Goal: Information Seeking & Learning: Learn about a topic

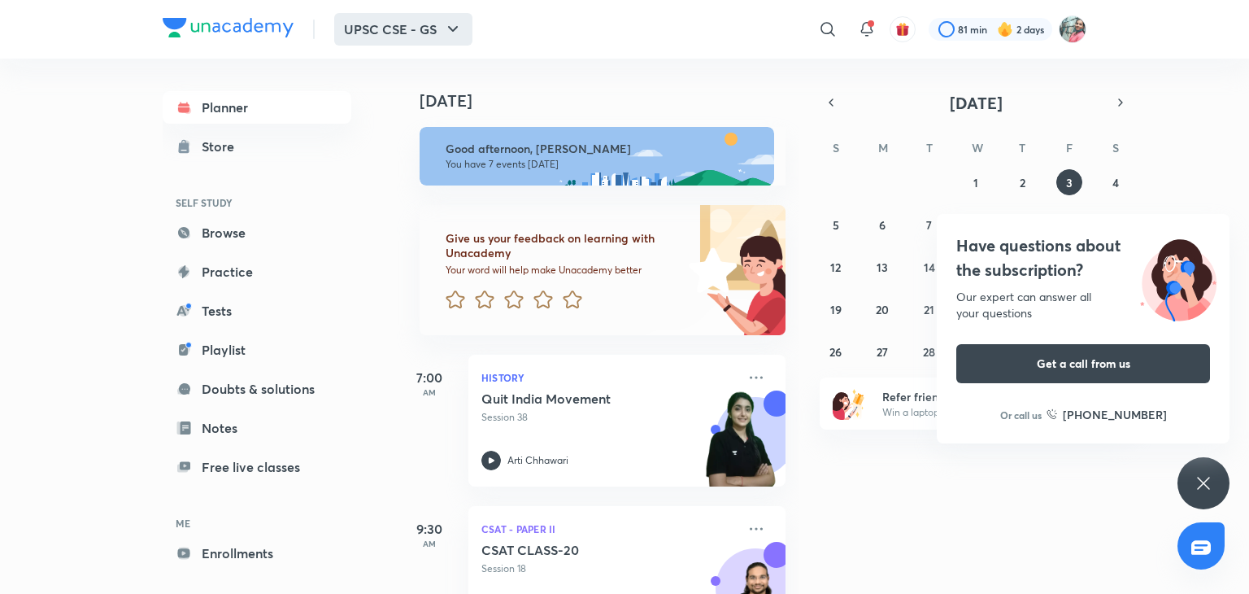
click at [388, 32] on button "UPSC CSE - GS" at bounding box center [403, 29] width 138 height 33
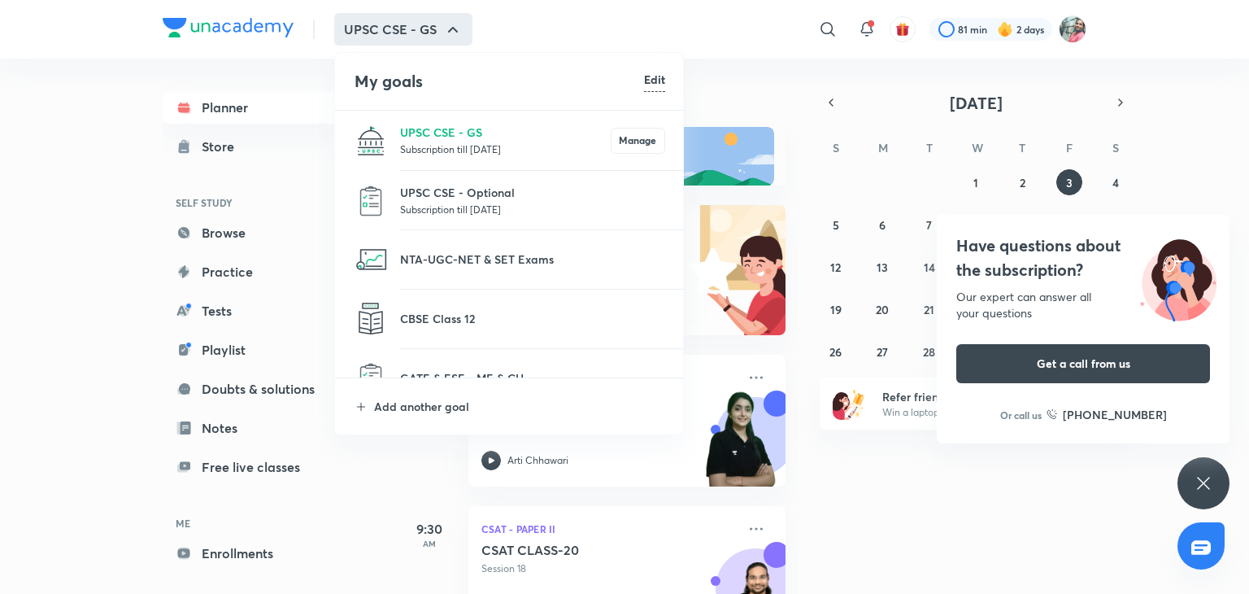
click at [550, 31] on div at bounding box center [624, 297] width 1249 height 594
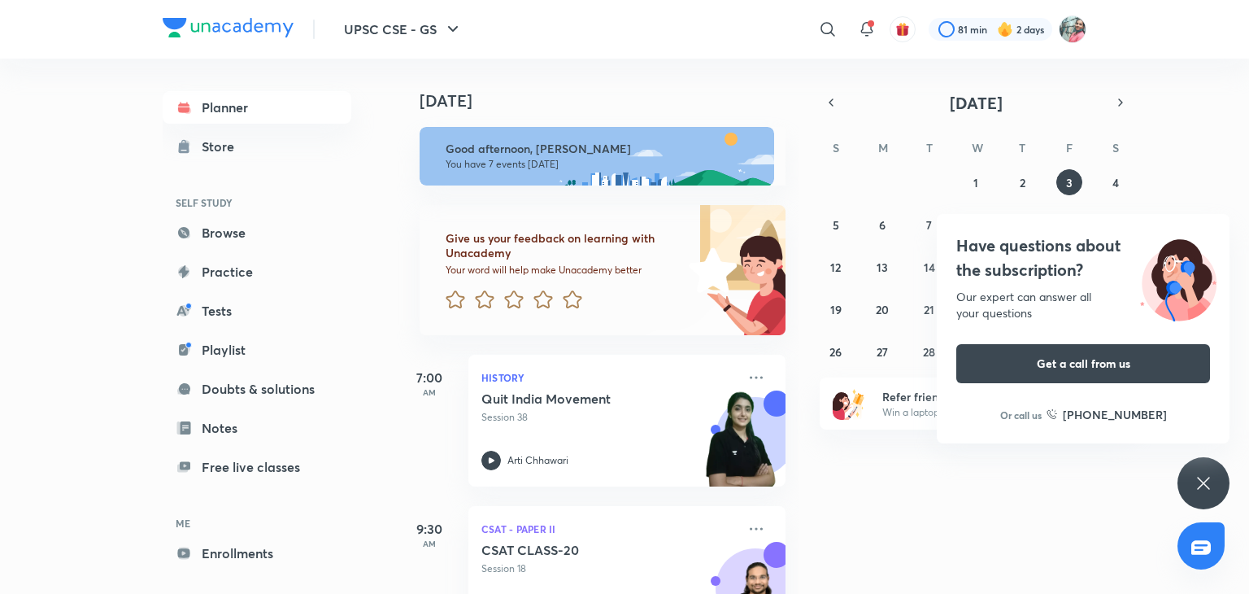
click at [1216, 487] on div "Have questions about the subscription? Our expert can answer all your questions…" at bounding box center [1204, 483] width 52 height 52
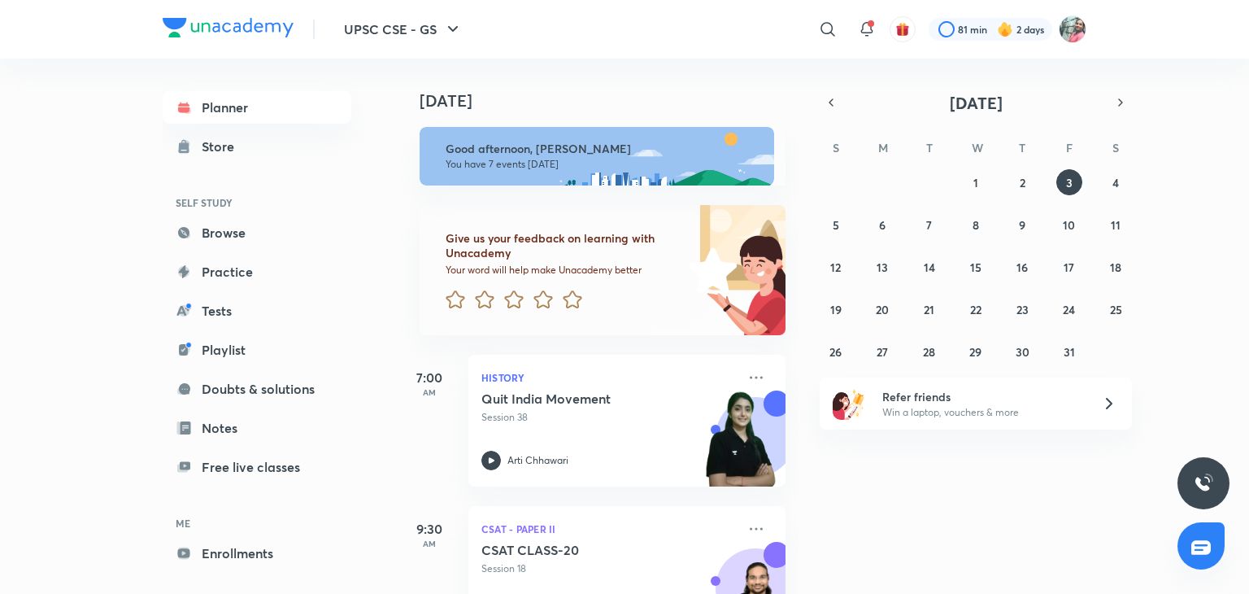
scroll to position [60, 0]
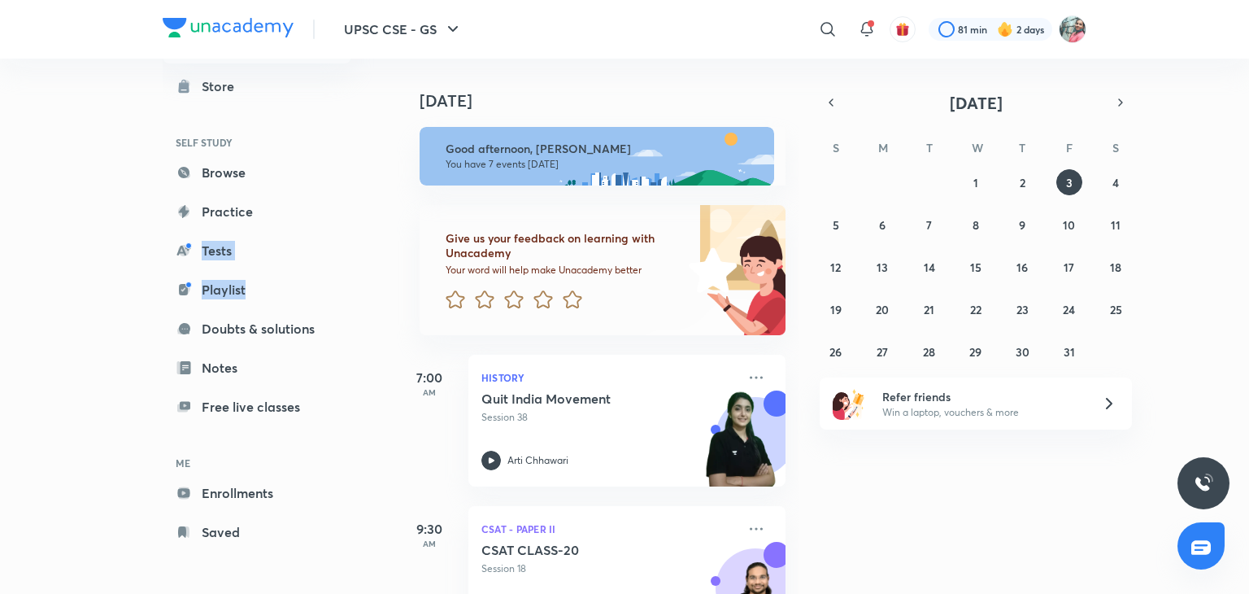
drag, startPoint x: 375, startPoint y: 302, endPoint x: 379, endPoint y: 220, distance: 82.3
click at [379, 220] on div "Planner Store SELF STUDY Browse Practice Tests Playlist Doubts & solutions Note…" at bounding box center [273, 320] width 221 height 522
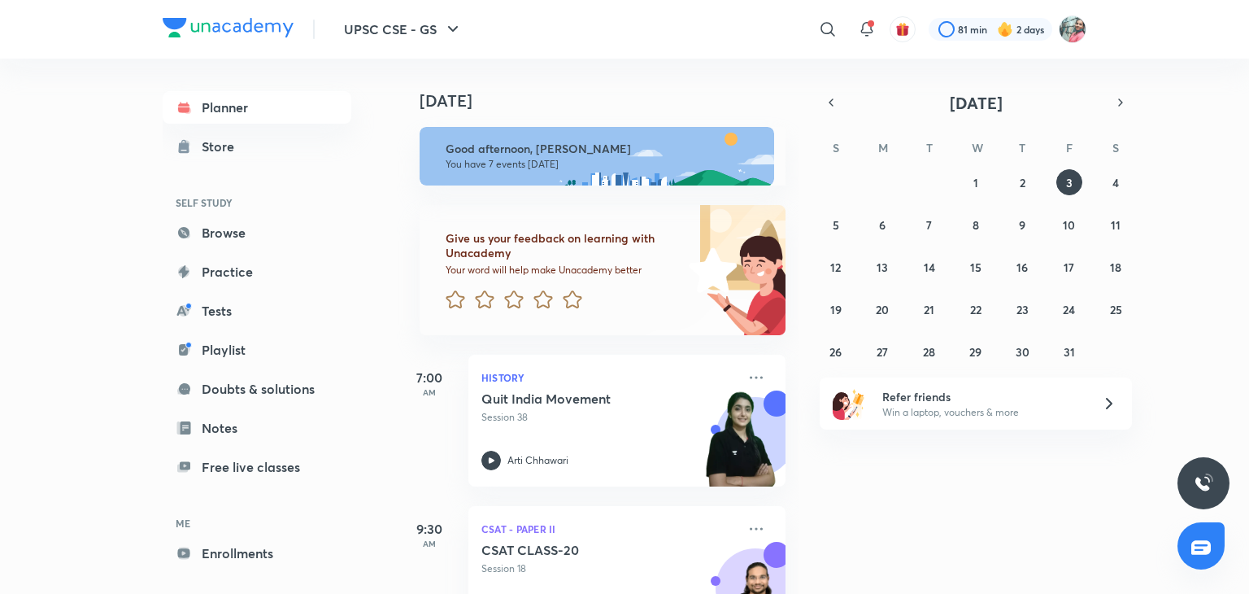
click at [638, 50] on div "UPSC CSE - GS ​ 81 min 2 days" at bounding box center [625, 29] width 924 height 59
click at [829, 104] on icon "button" at bounding box center [831, 102] width 13 height 15
click at [879, 229] on abbr "8" at bounding box center [882, 224] width 7 height 15
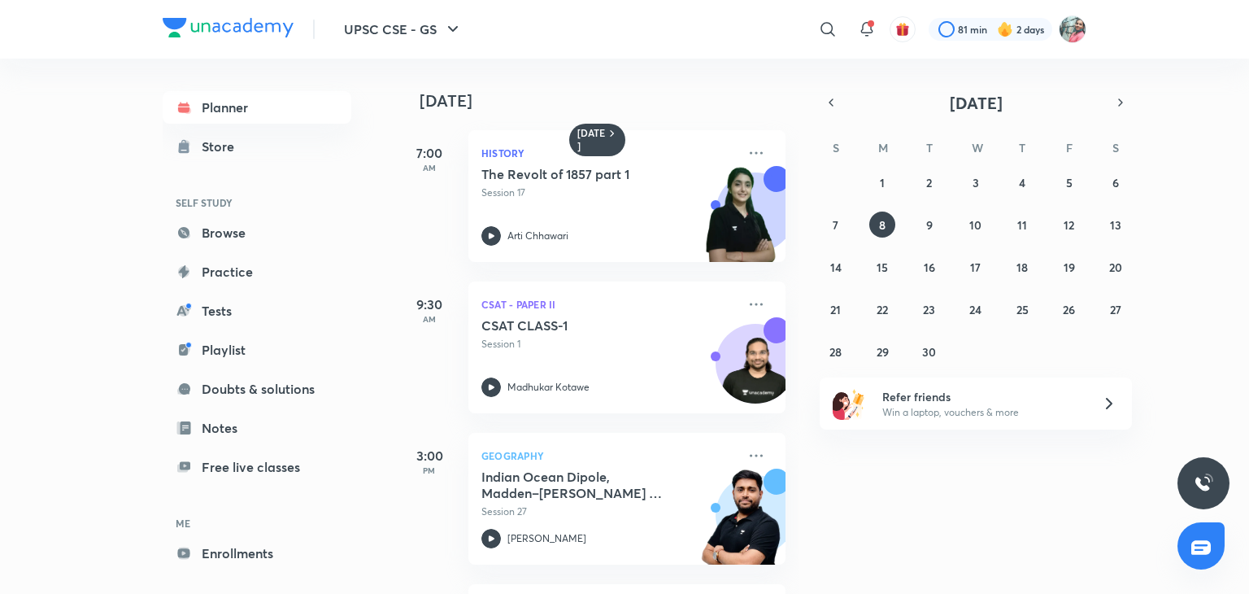
click at [1070, 483] on div "[DATE] 7:00 AM History The Revolt of 1857 part 1 Session 17 [PERSON_NAME][GEOGR…" at bounding box center [821, 326] width 849 height 535
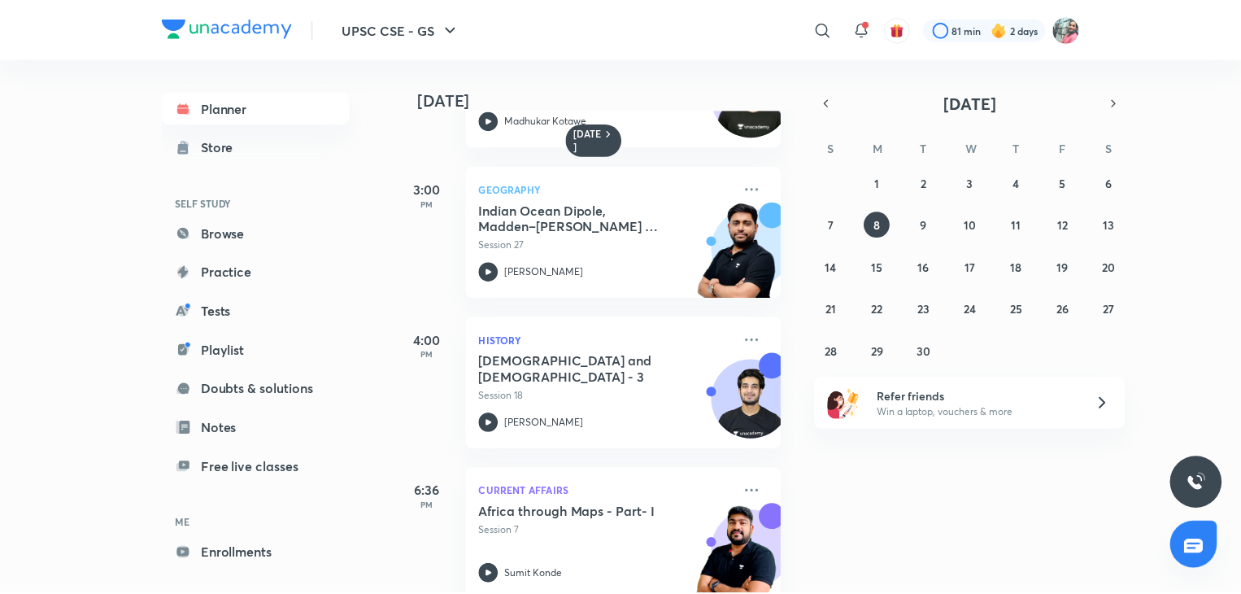
scroll to position [282, 0]
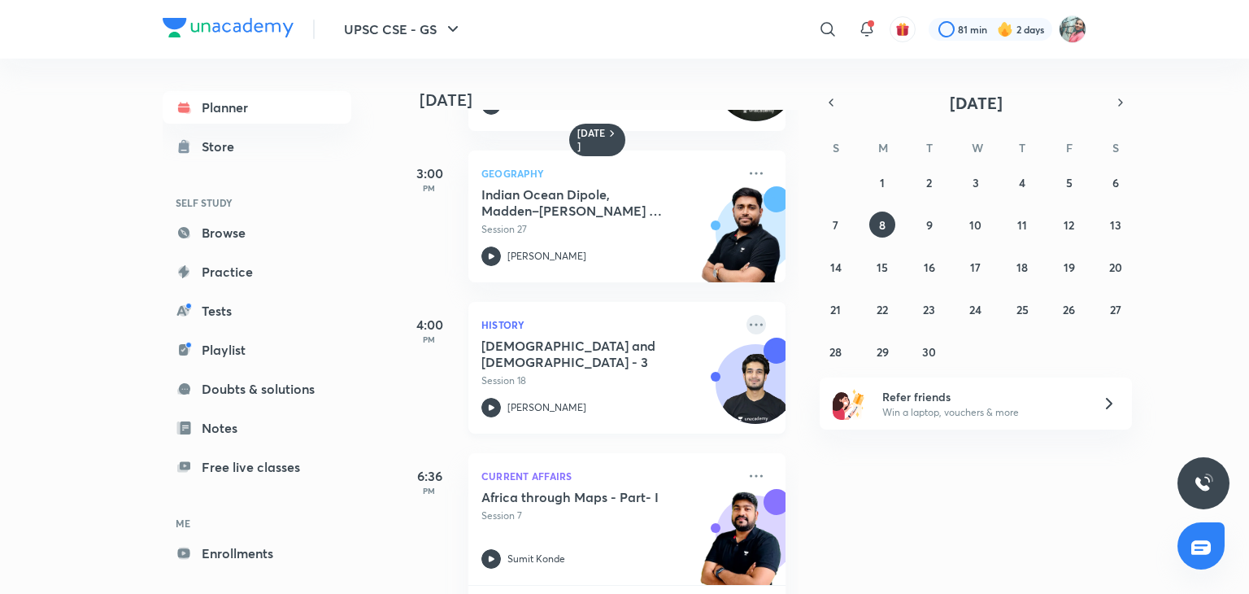
click at [750, 324] on icon at bounding box center [756, 324] width 13 height 2
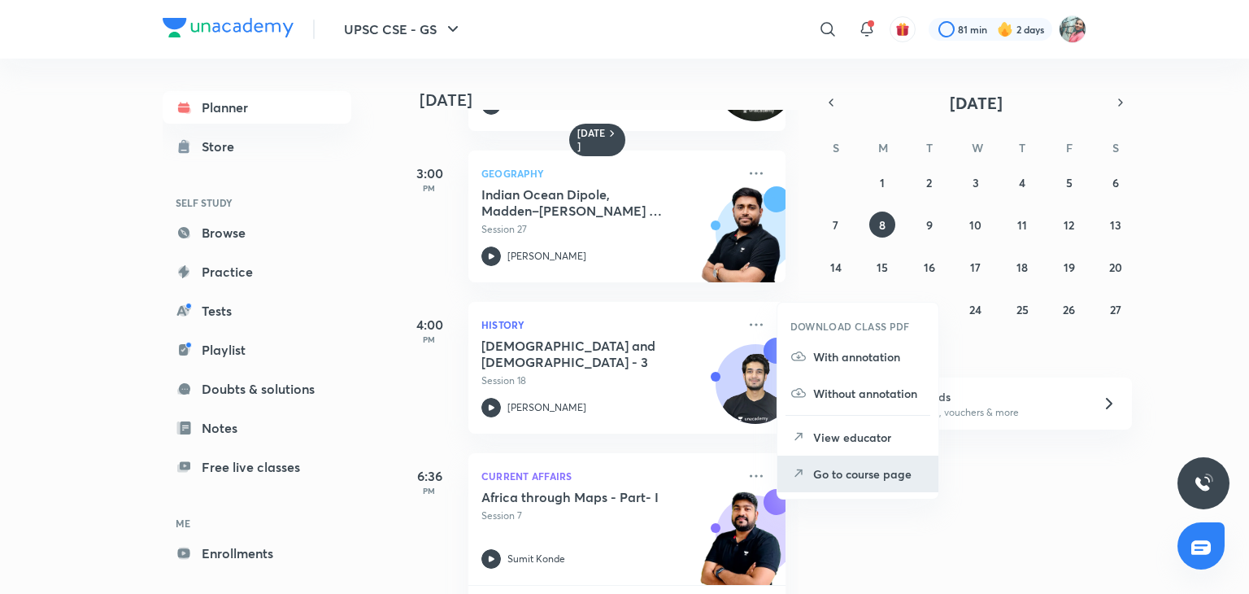
click at [846, 476] on p "Go to course page" at bounding box center [869, 473] width 112 height 17
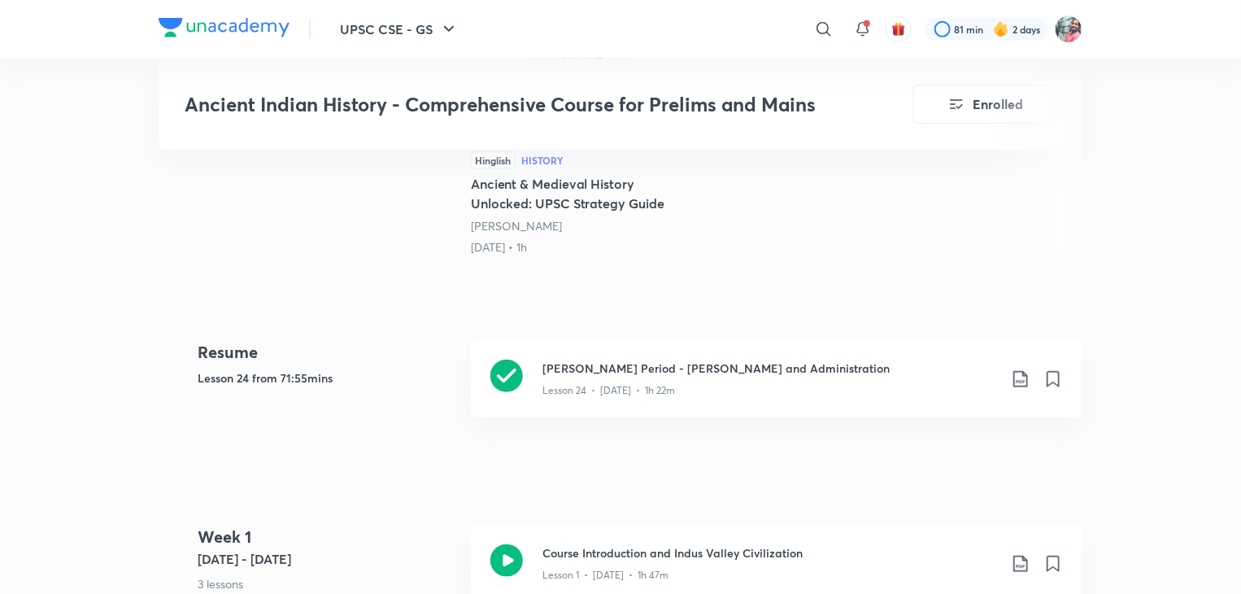
scroll to position [680, 0]
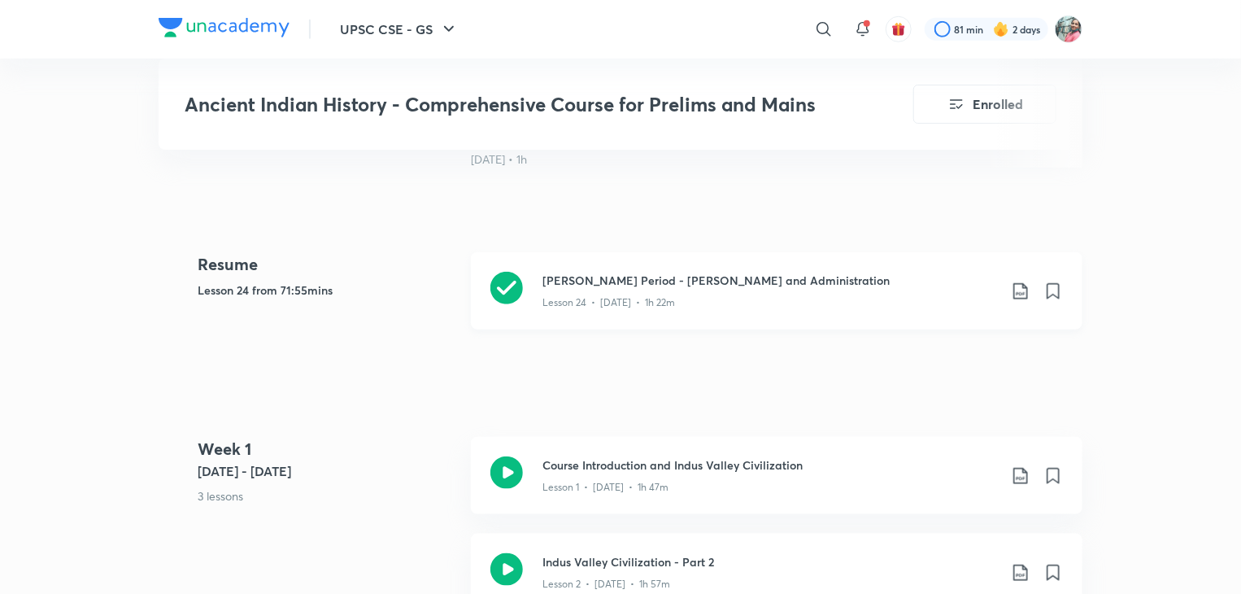
click at [810, 272] on h3 "[PERSON_NAME] Period - [PERSON_NAME] and Administration" at bounding box center [770, 280] width 455 height 17
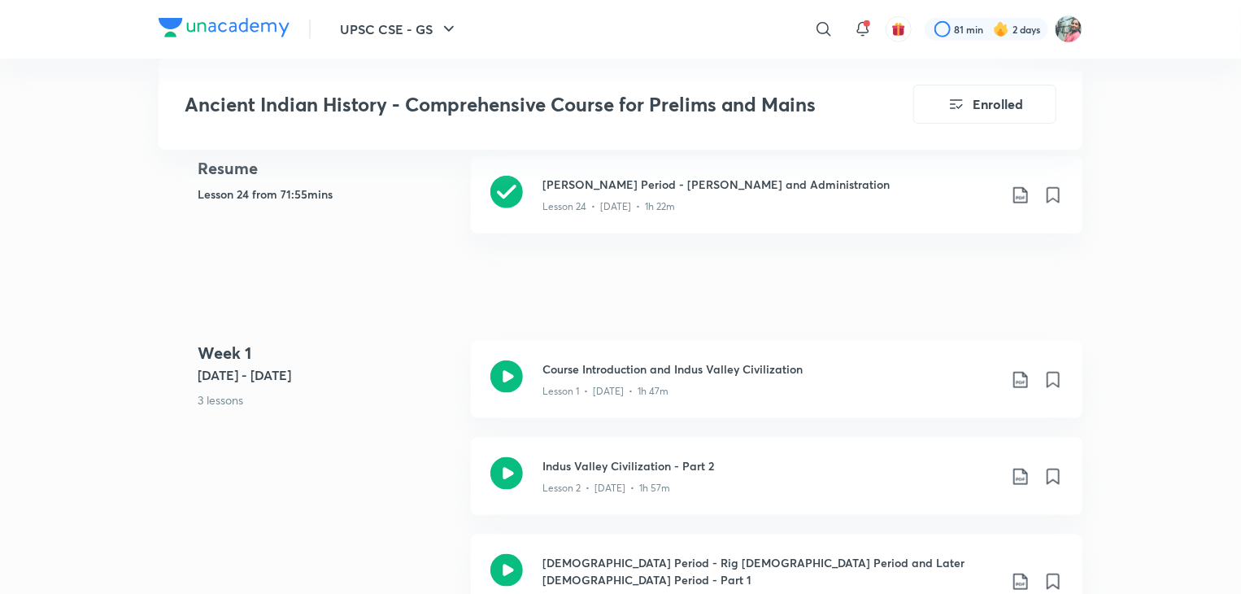
scroll to position [775, 0]
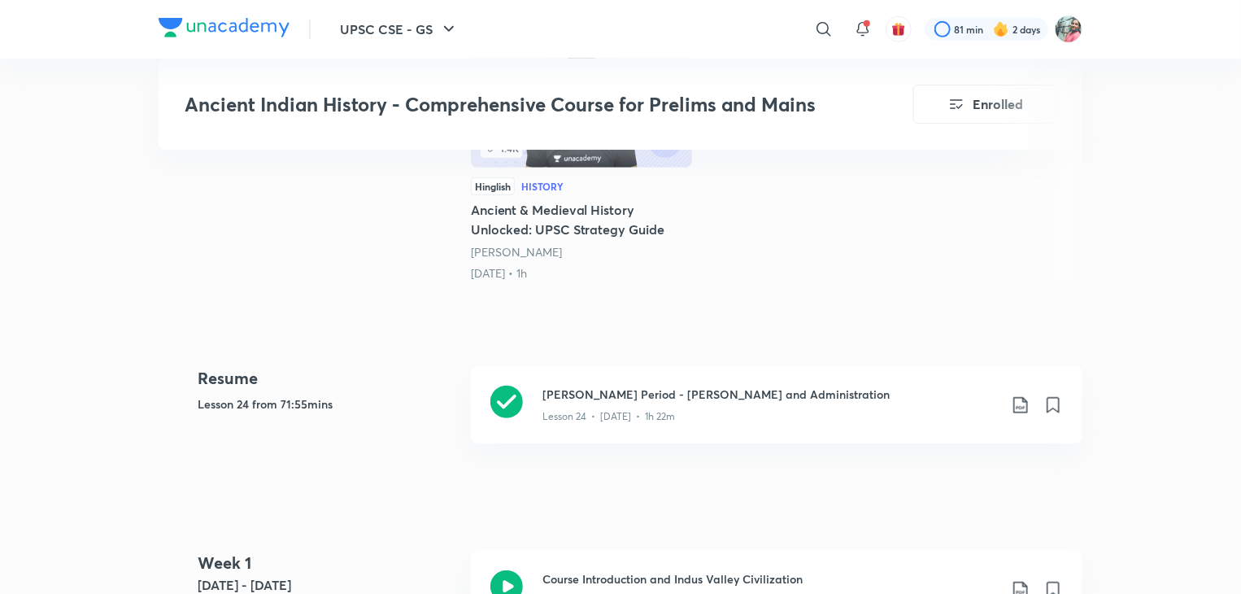
scroll to position [565, 0]
click at [617, 414] on p "Lesson 24 • [DATE] • 1h 22m" at bounding box center [609, 417] width 133 height 15
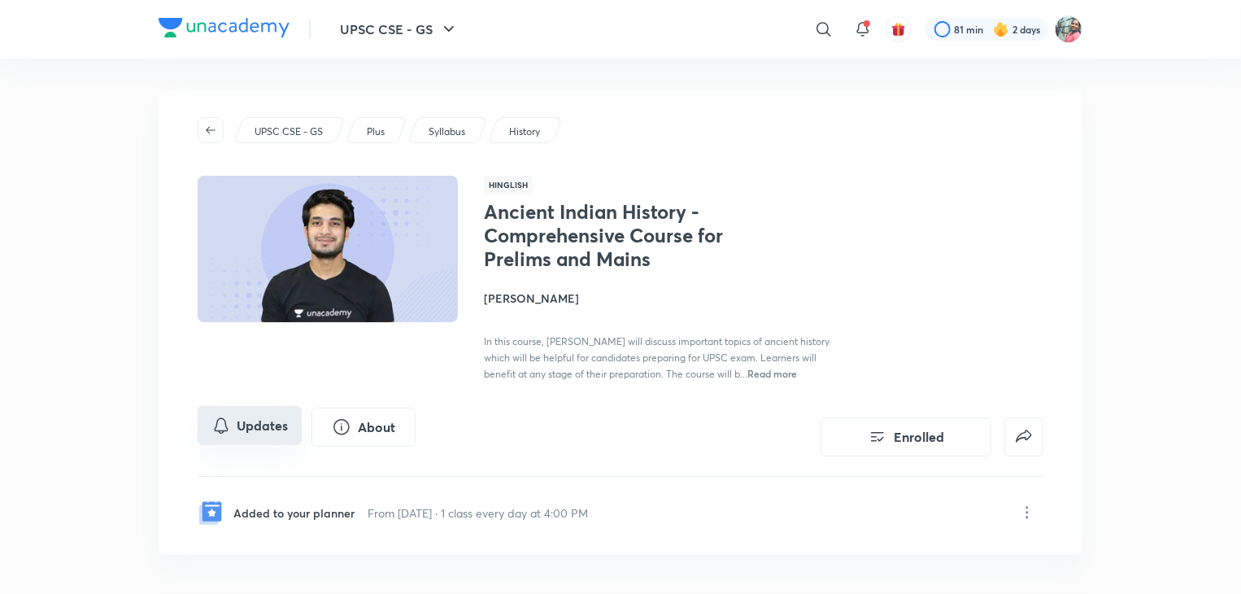
click at [258, 431] on button "Updates" at bounding box center [250, 425] width 104 height 39
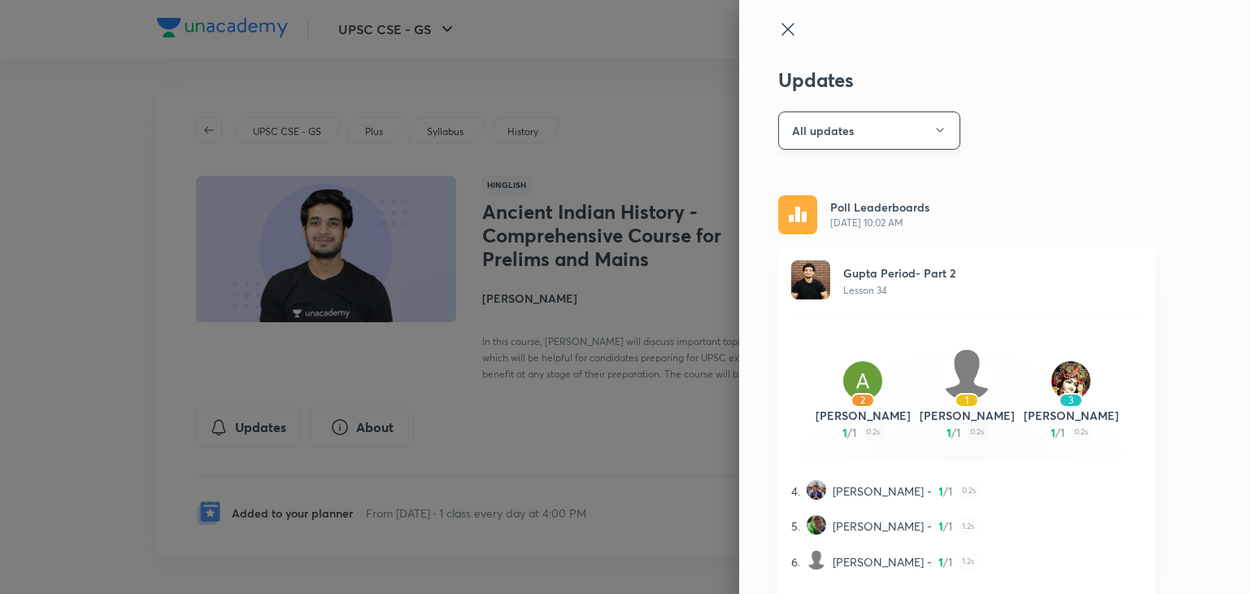
click at [787, 121] on button "All updates" at bounding box center [869, 130] width 182 height 38
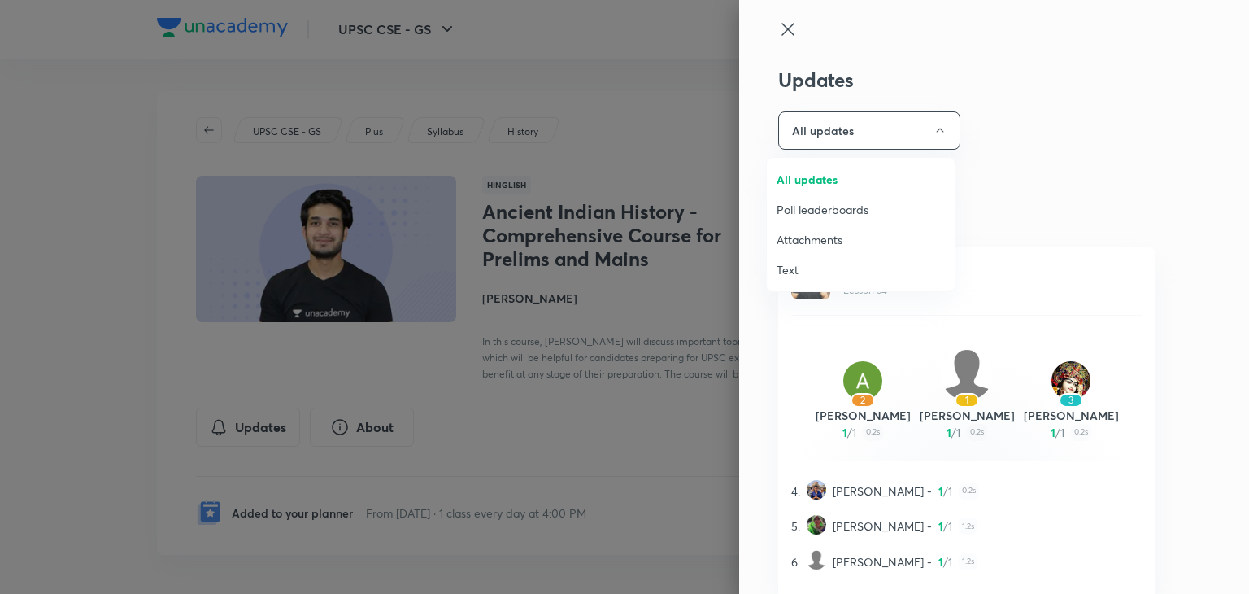
click at [810, 238] on span "Attachments" at bounding box center [861, 239] width 168 height 17
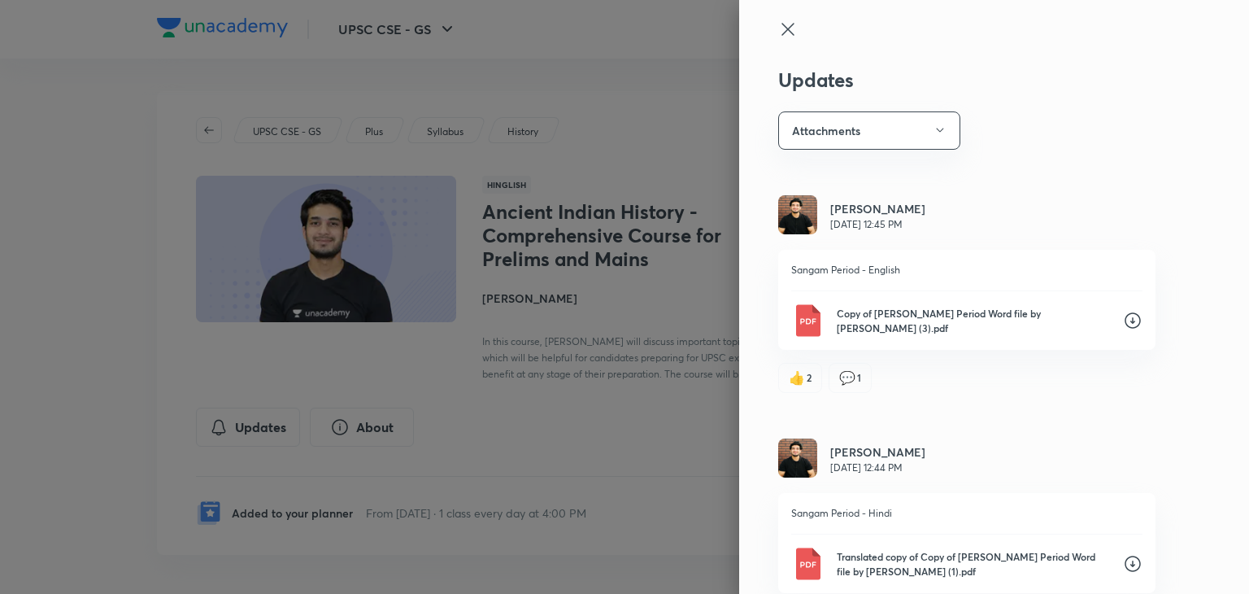
click at [782, 30] on icon at bounding box center [788, 29] width 12 height 12
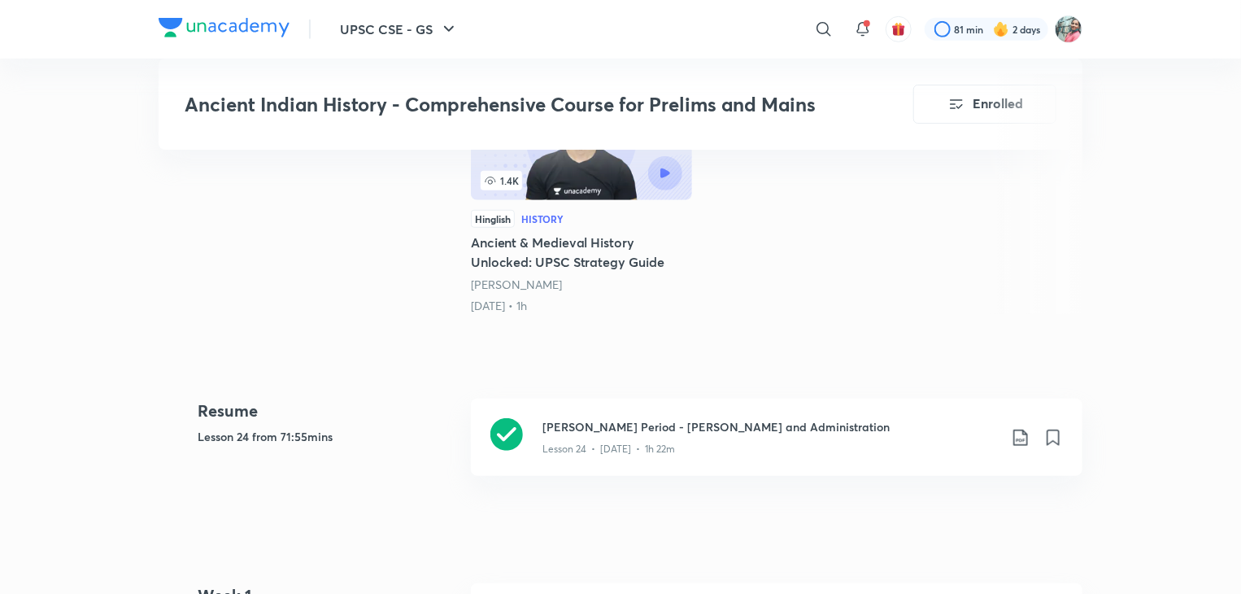
scroll to position [543, 0]
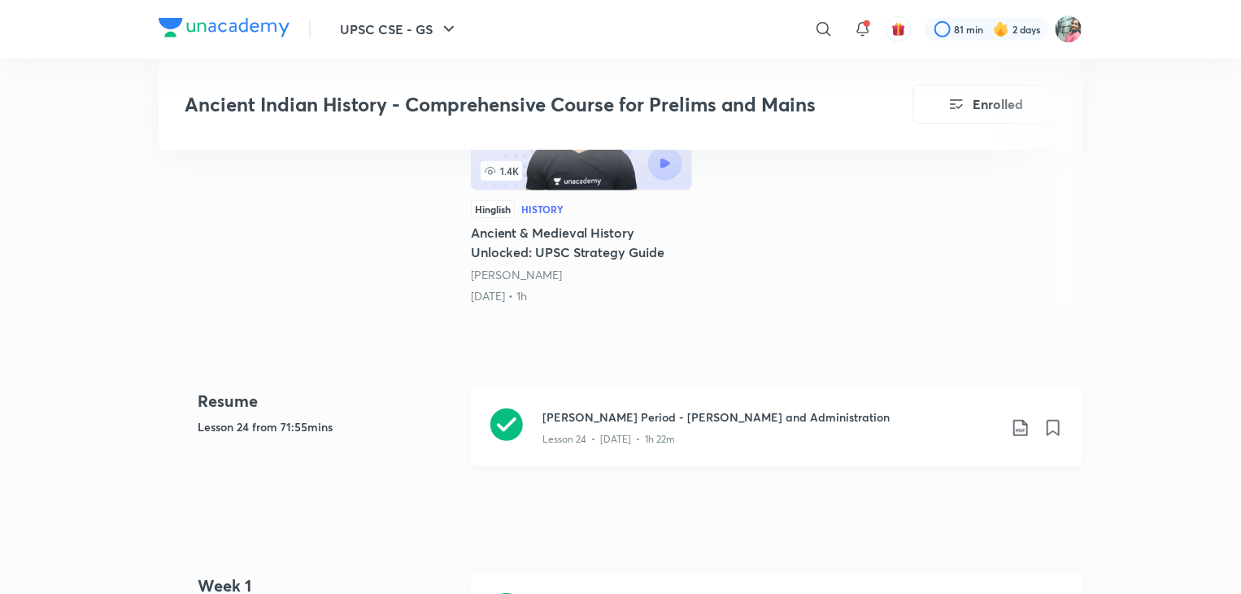
click at [700, 420] on h3 "[PERSON_NAME] Period - [PERSON_NAME] and Administration" at bounding box center [770, 416] width 455 height 17
